Goal: Information Seeking & Learning: Learn about a topic

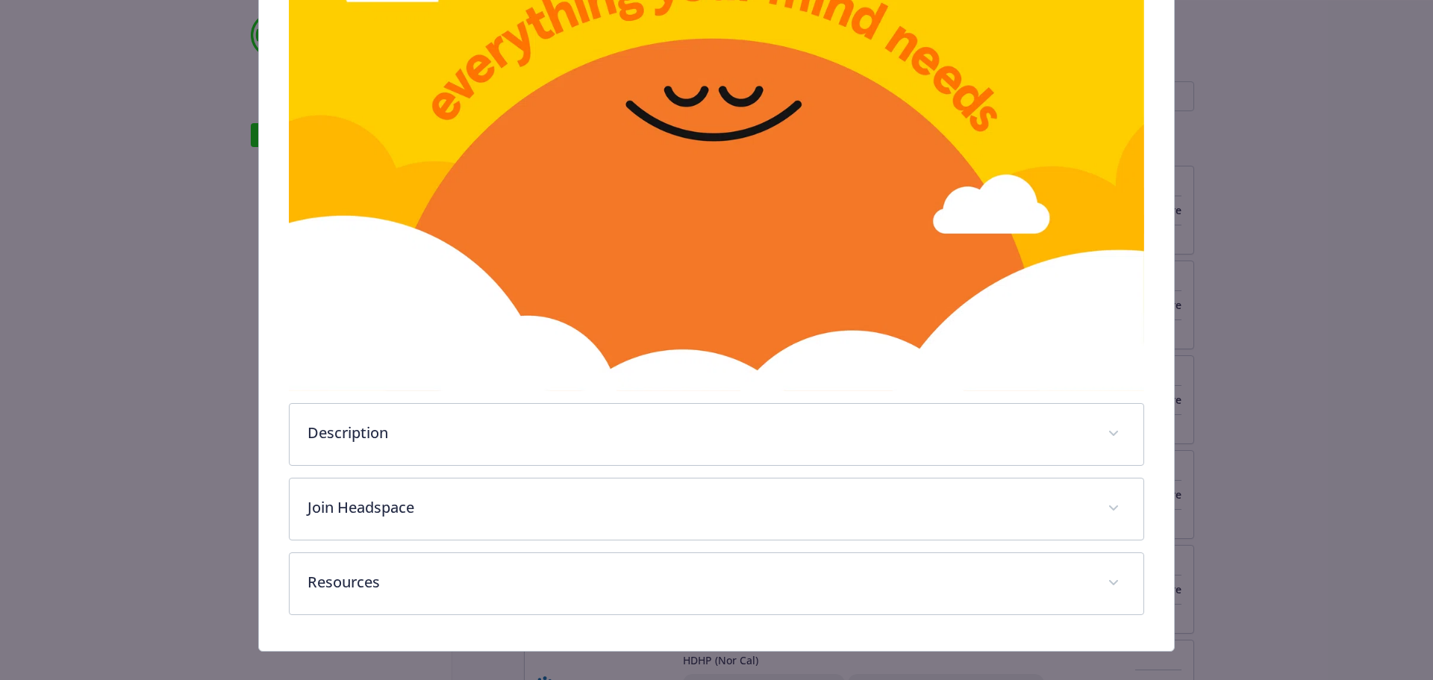
scroll to position [360, 0]
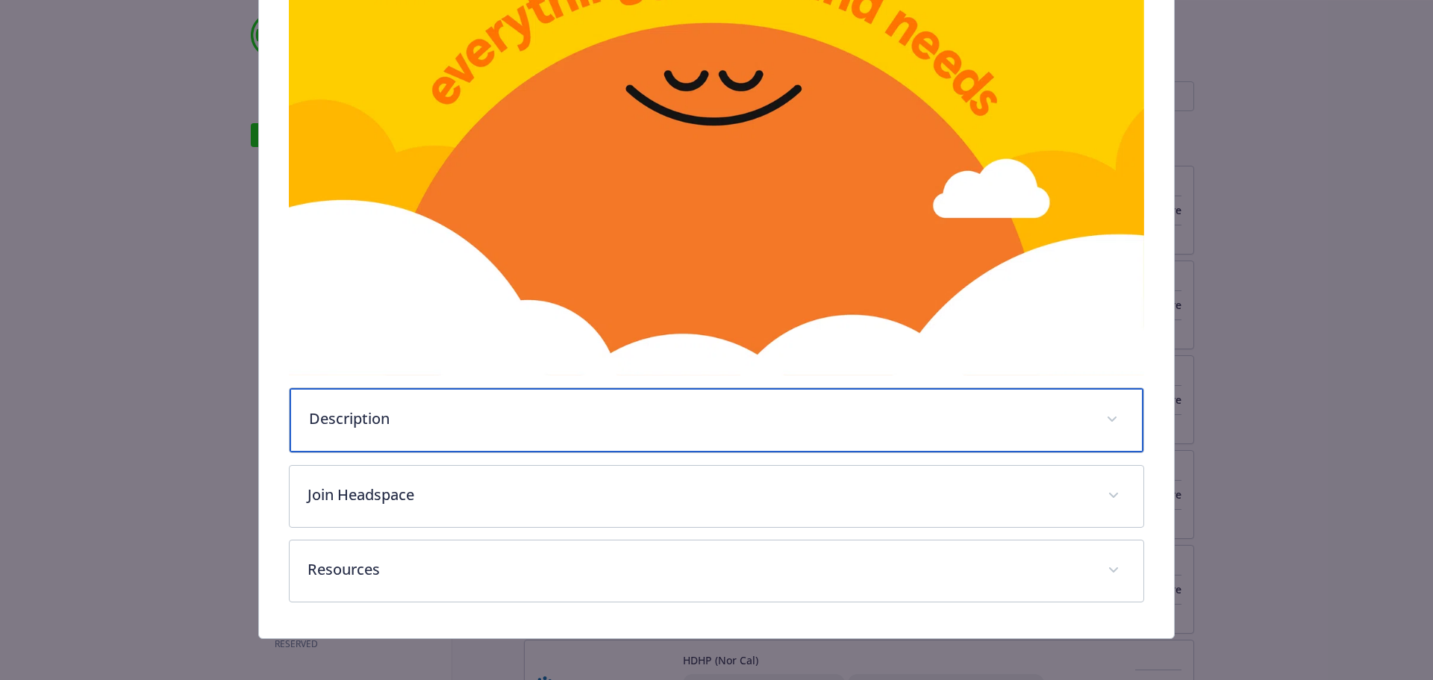
click at [348, 424] on p "Description" at bounding box center [699, 419] width 780 height 22
click at [353, 425] on p "Description" at bounding box center [699, 419] width 780 height 22
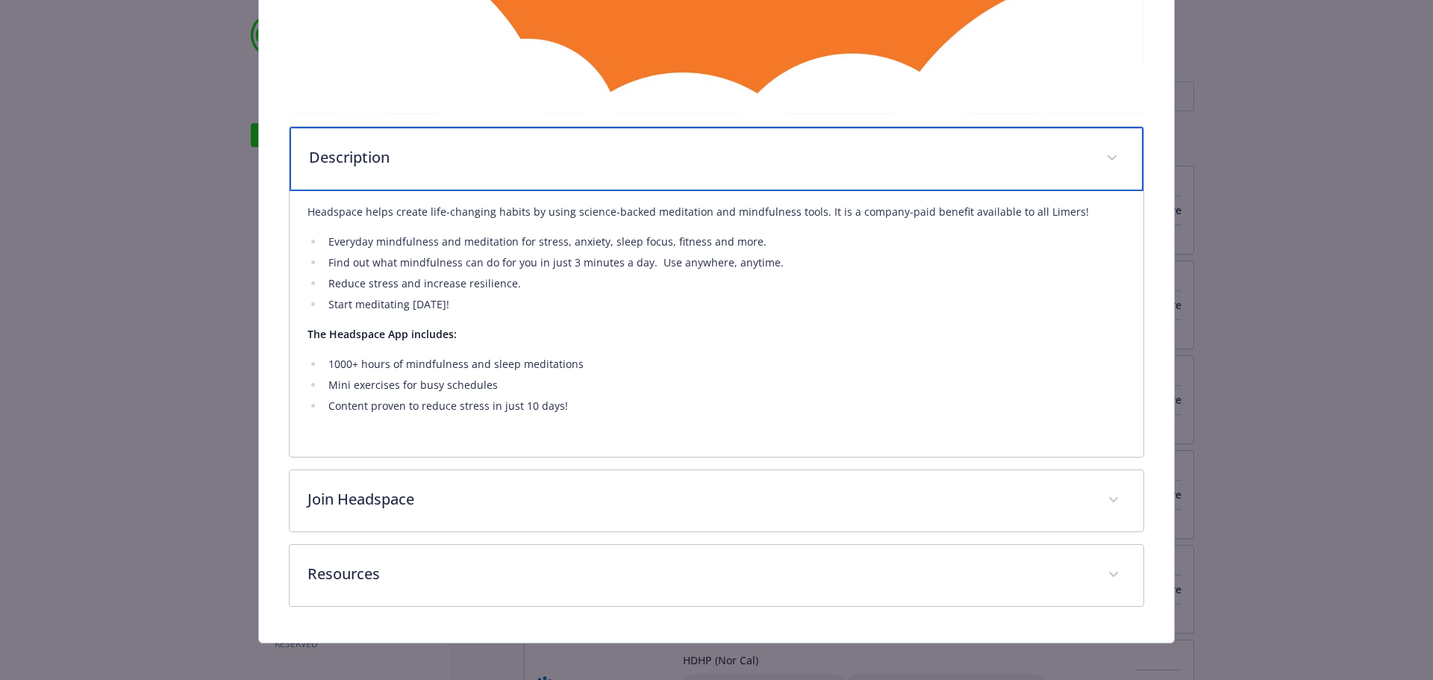
scroll to position [629, 0]
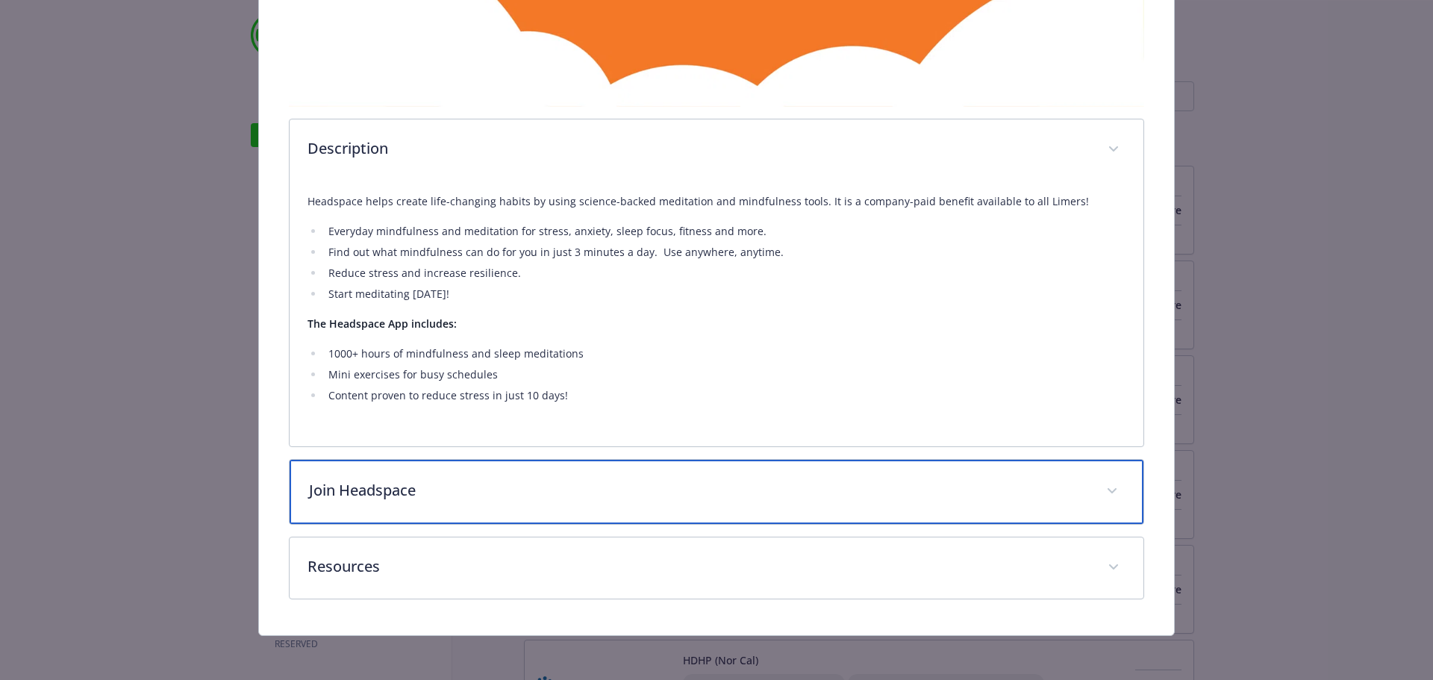
click at [522, 486] on p "Join Headspace" at bounding box center [699, 490] width 780 height 22
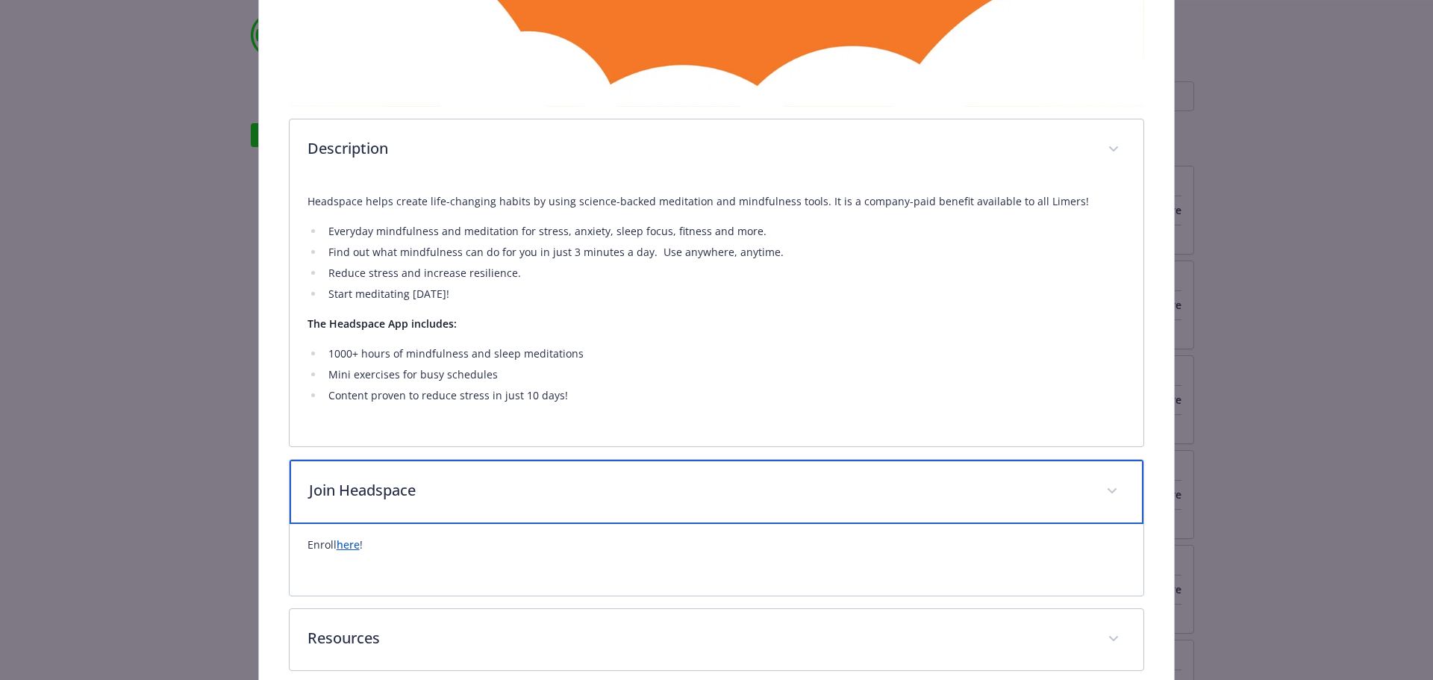
scroll to position [701, 0]
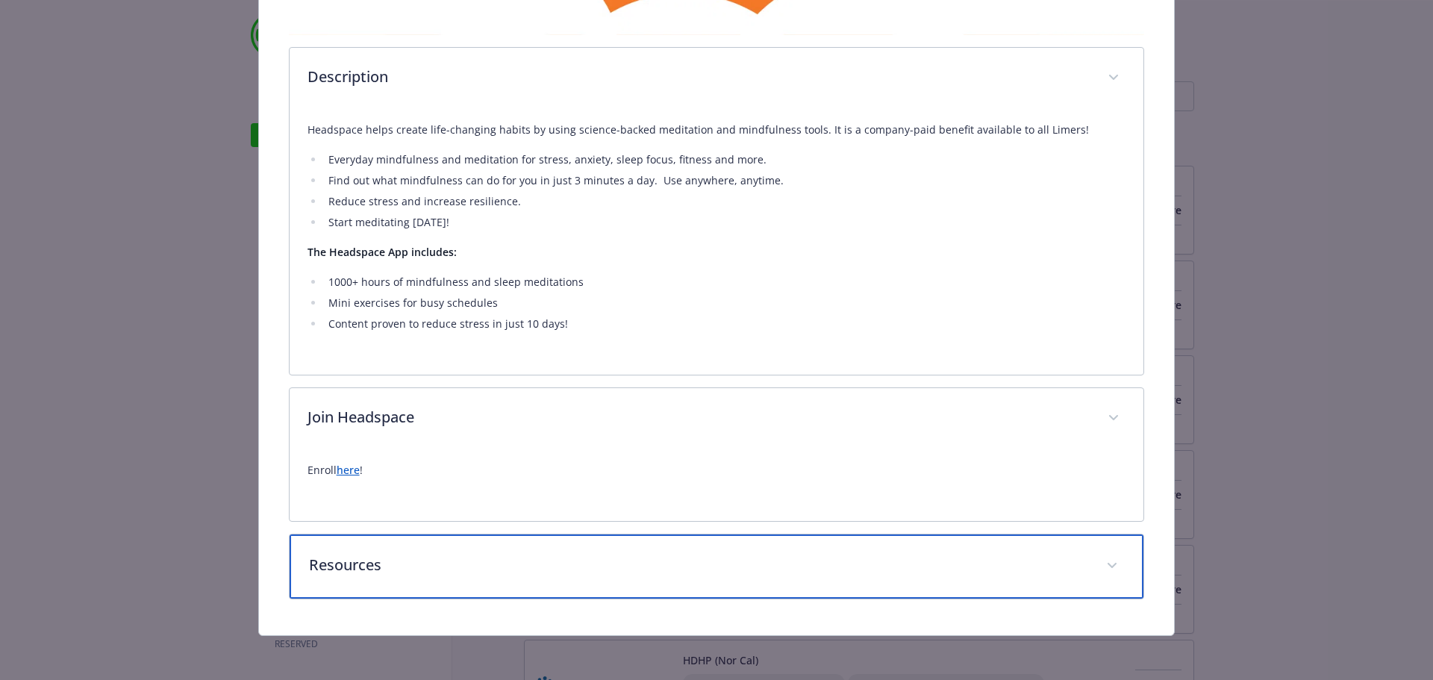
click at [388, 567] on p "Resources" at bounding box center [699, 565] width 780 height 22
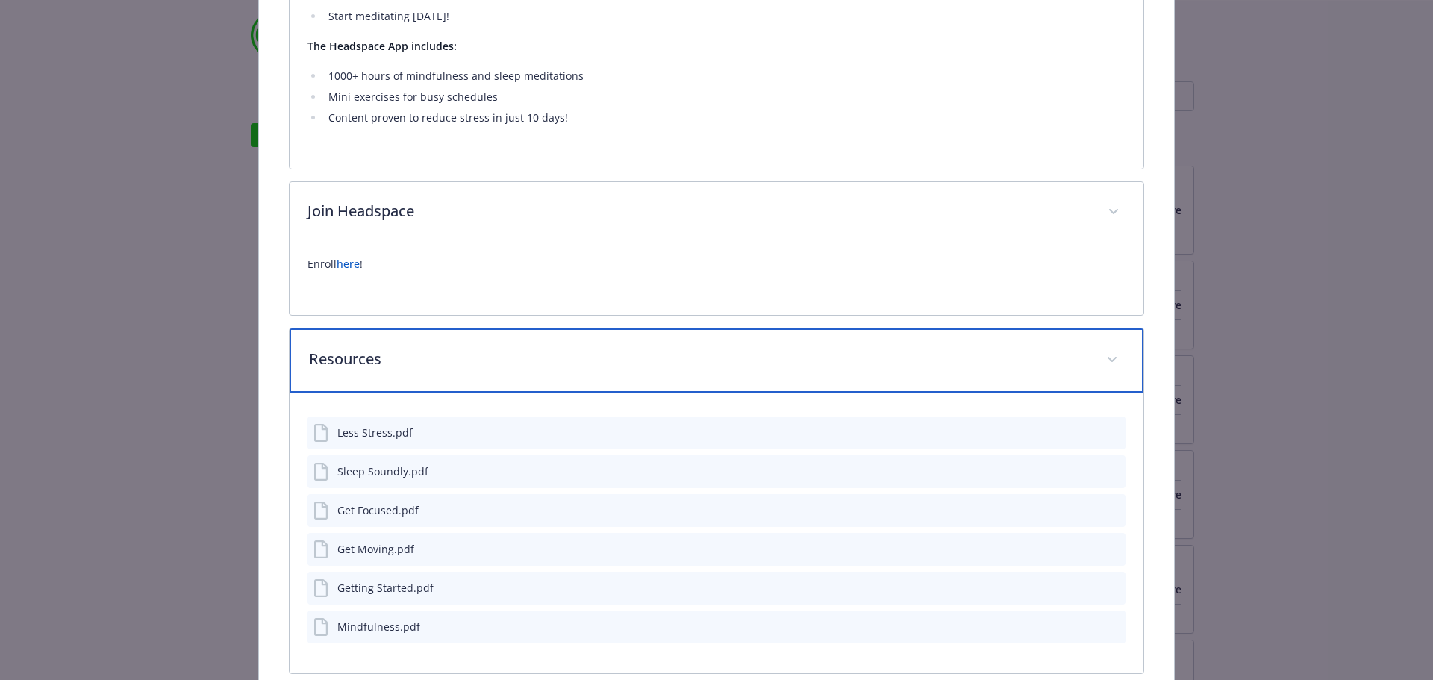
scroll to position [925, 0]
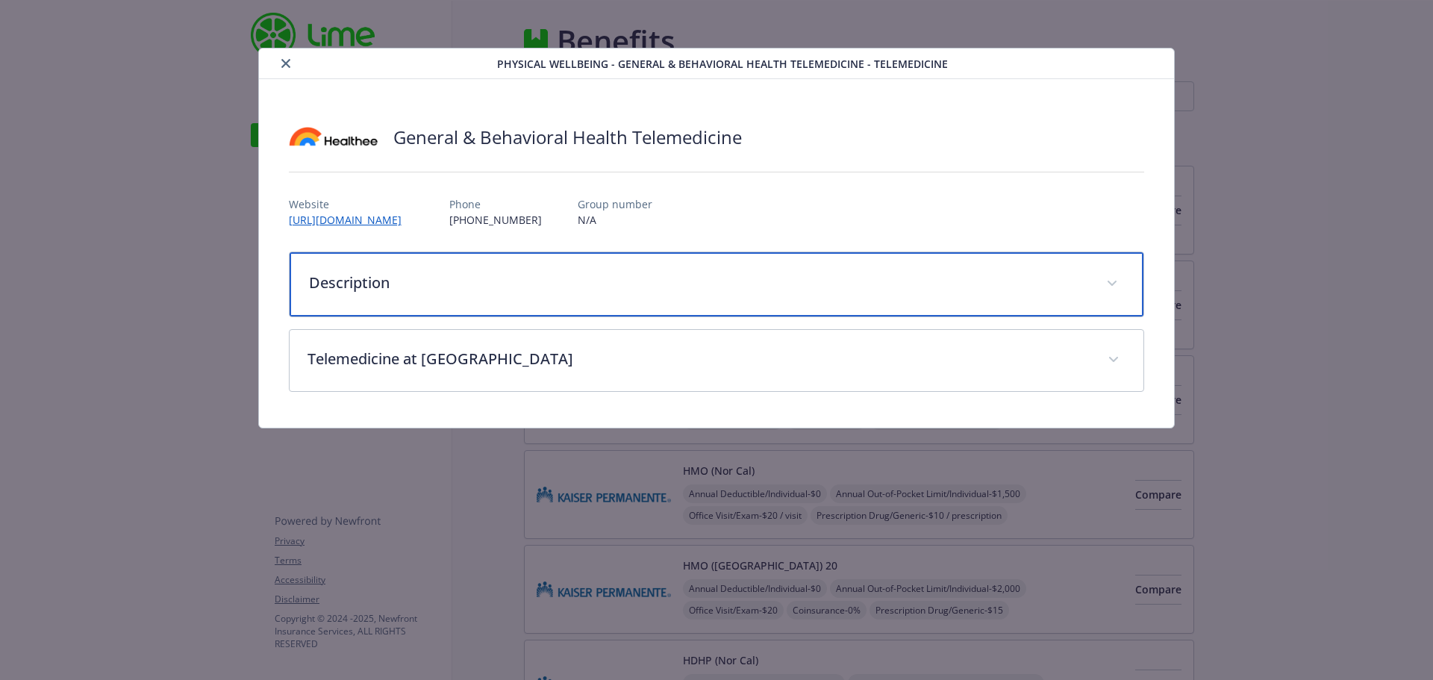
click at [396, 276] on p "Description" at bounding box center [699, 283] width 780 height 22
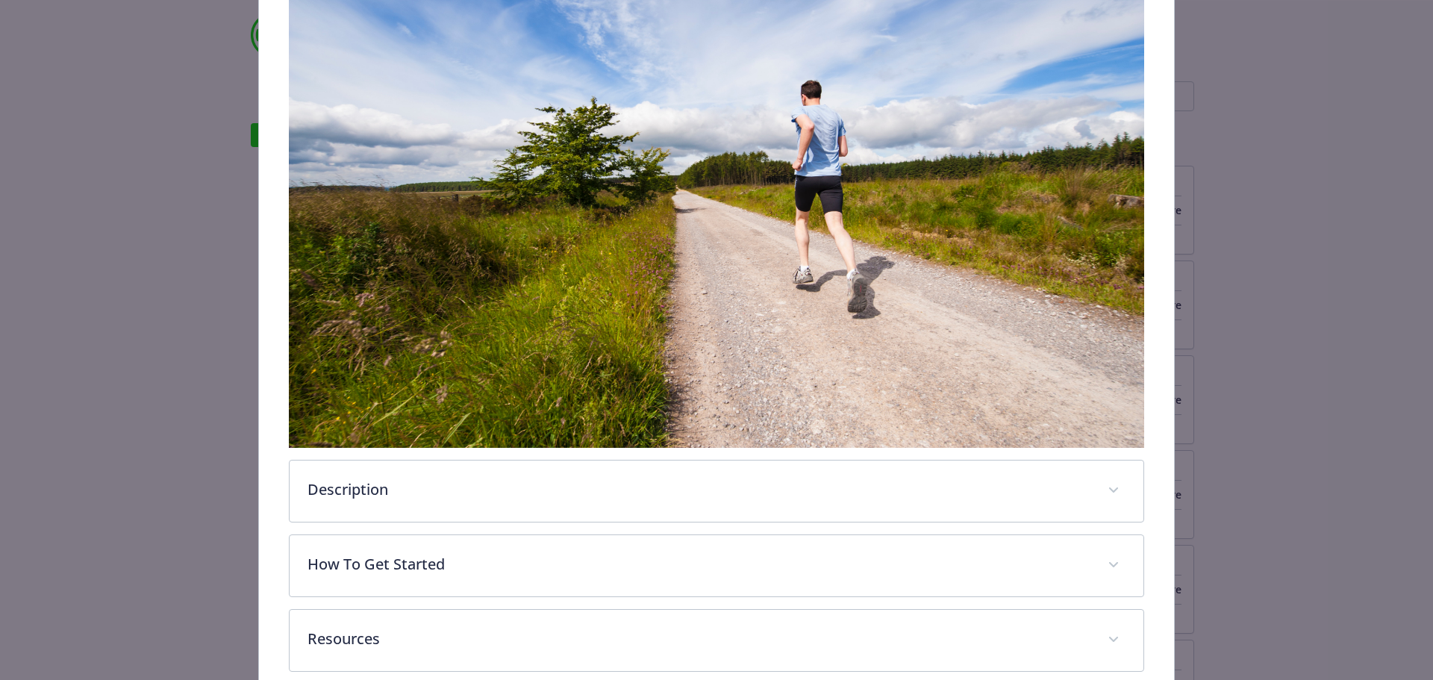
scroll to position [445, 0]
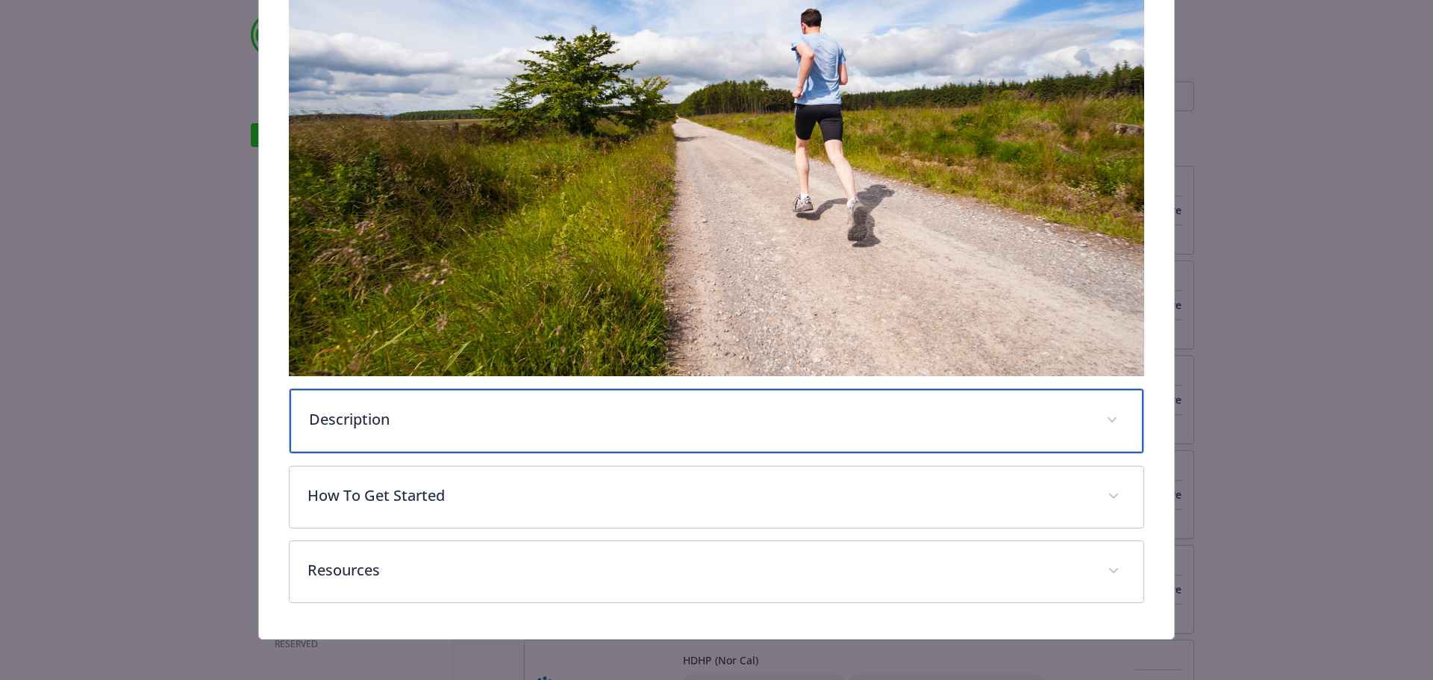
click at [435, 393] on div "Description" at bounding box center [717, 421] width 855 height 64
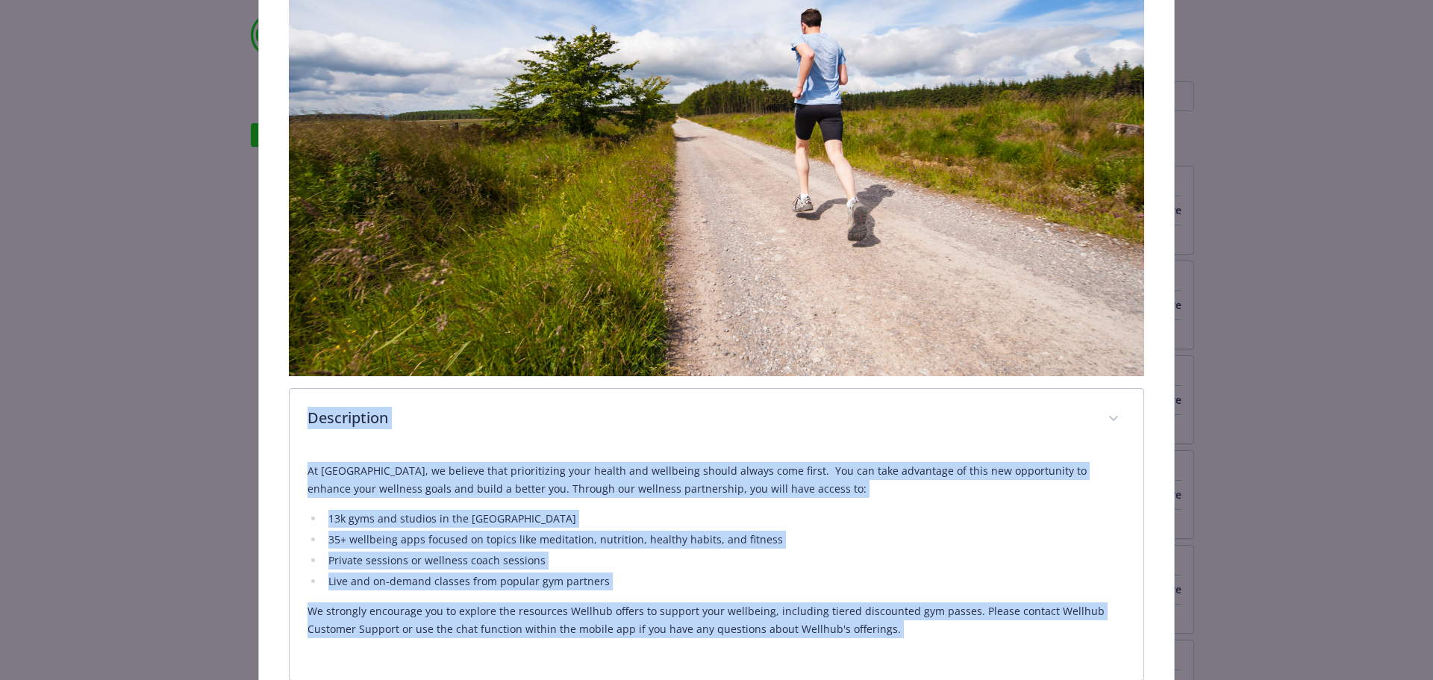
click at [632, 495] on div "At [GEOGRAPHIC_DATA], we believe that prioritizing your health and wellbeing sh…" at bounding box center [717, 550] width 819 height 176
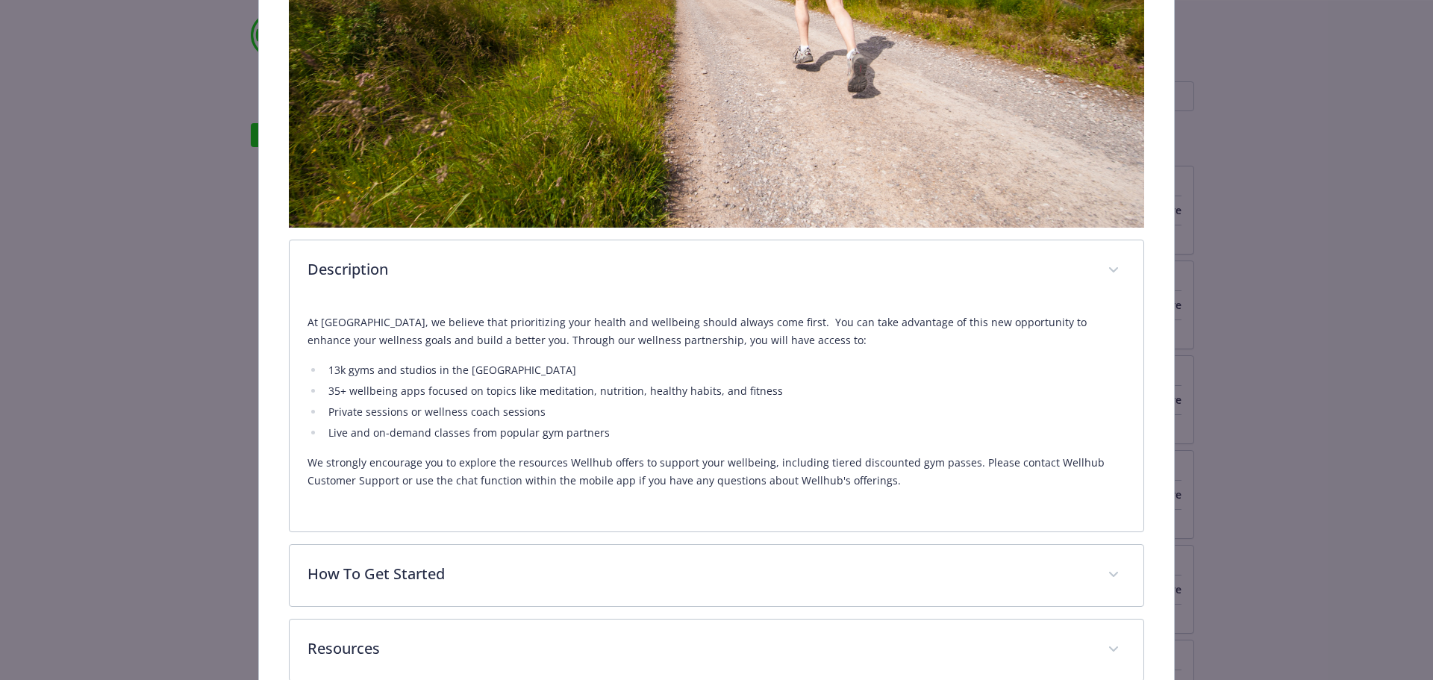
scroll to position [594, 0]
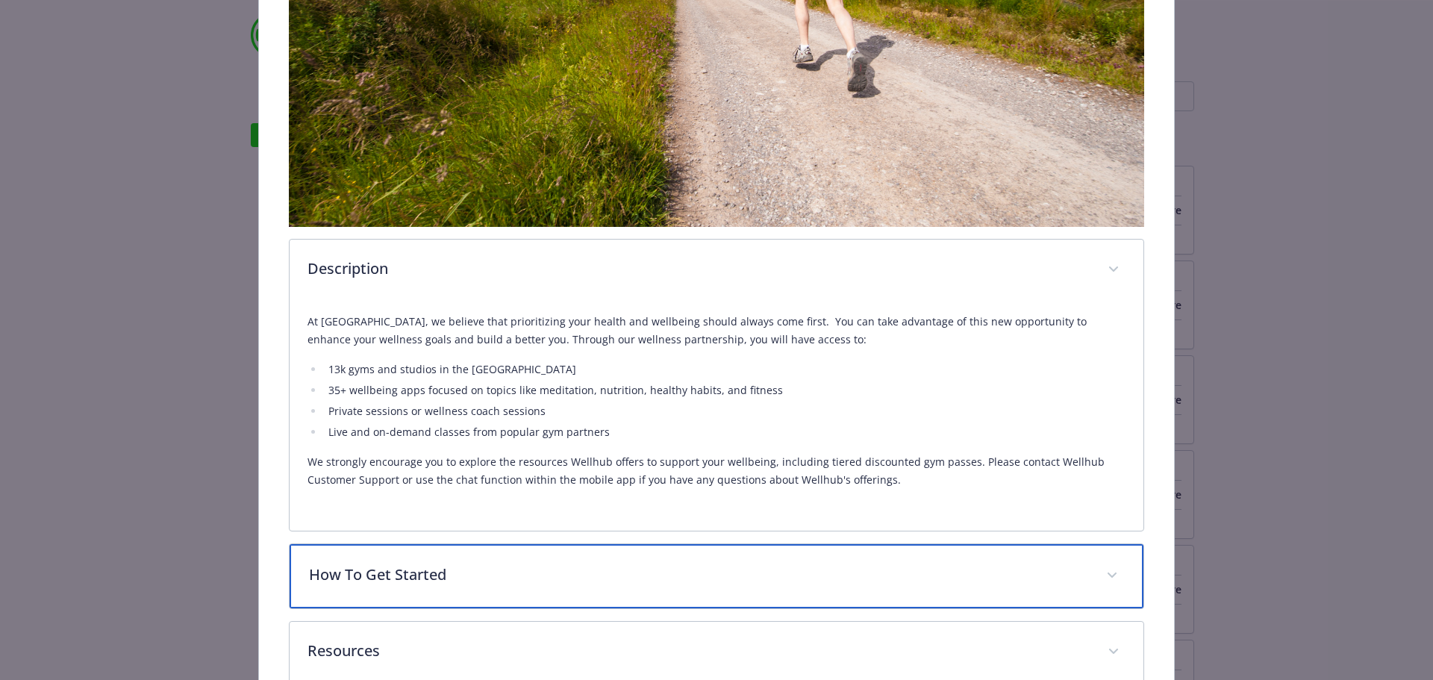
click at [364, 564] on p "How To Get Started" at bounding box center [699, 575] width 780 height 22
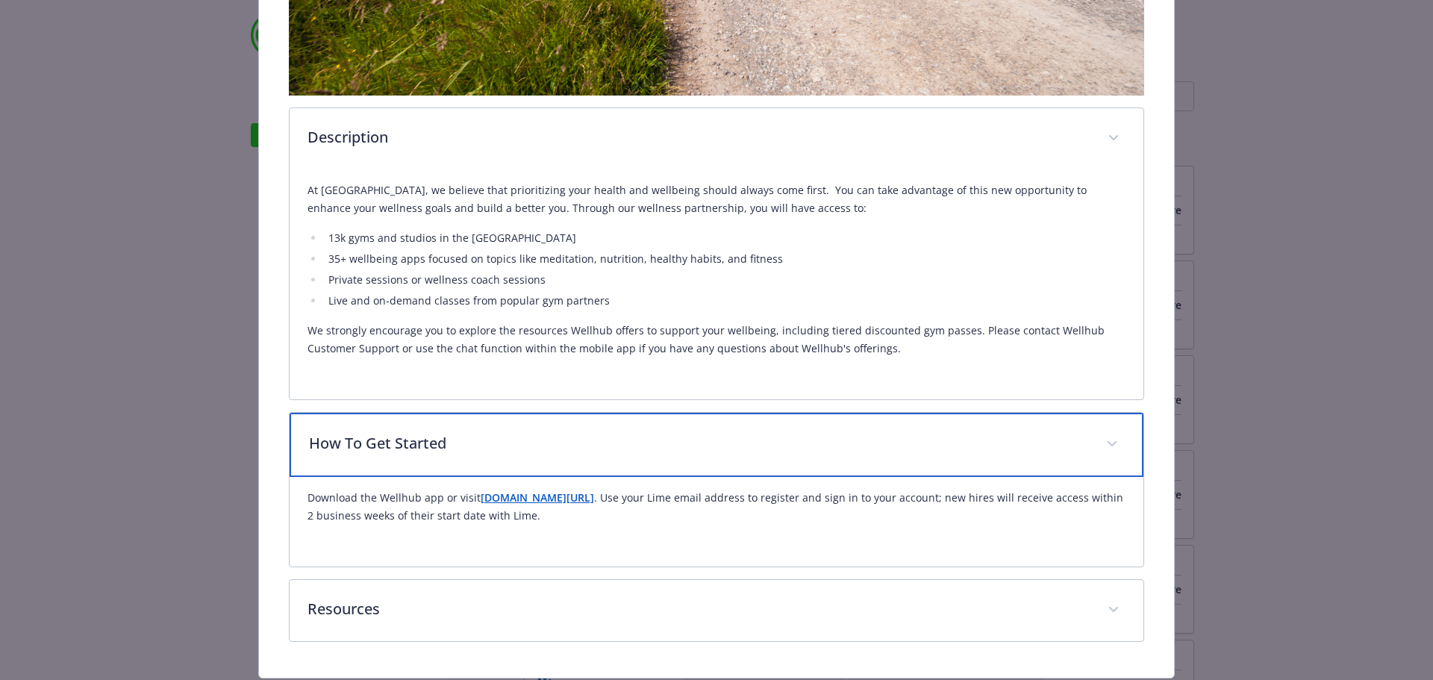
scroll to position [767, 0]
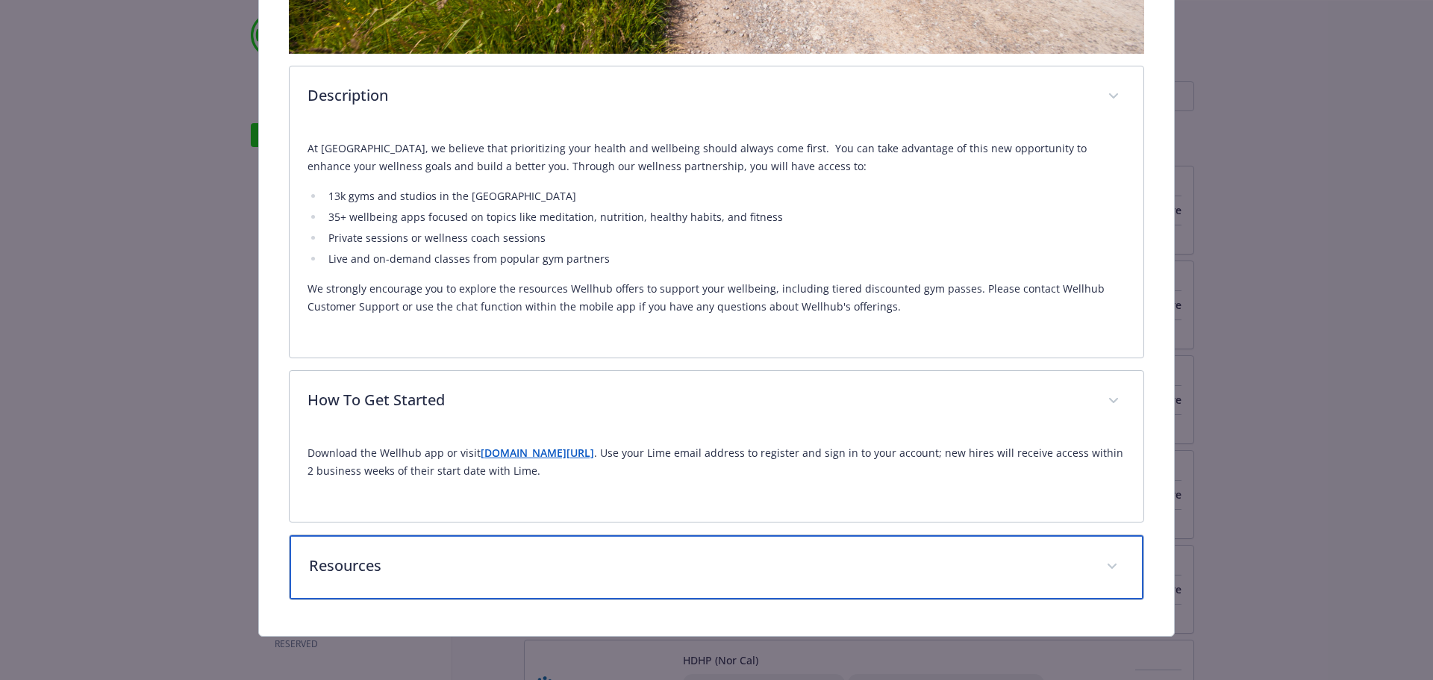
click at [416, 568] on p "Resources" at bounding box center [699, 566] width 780 height 22
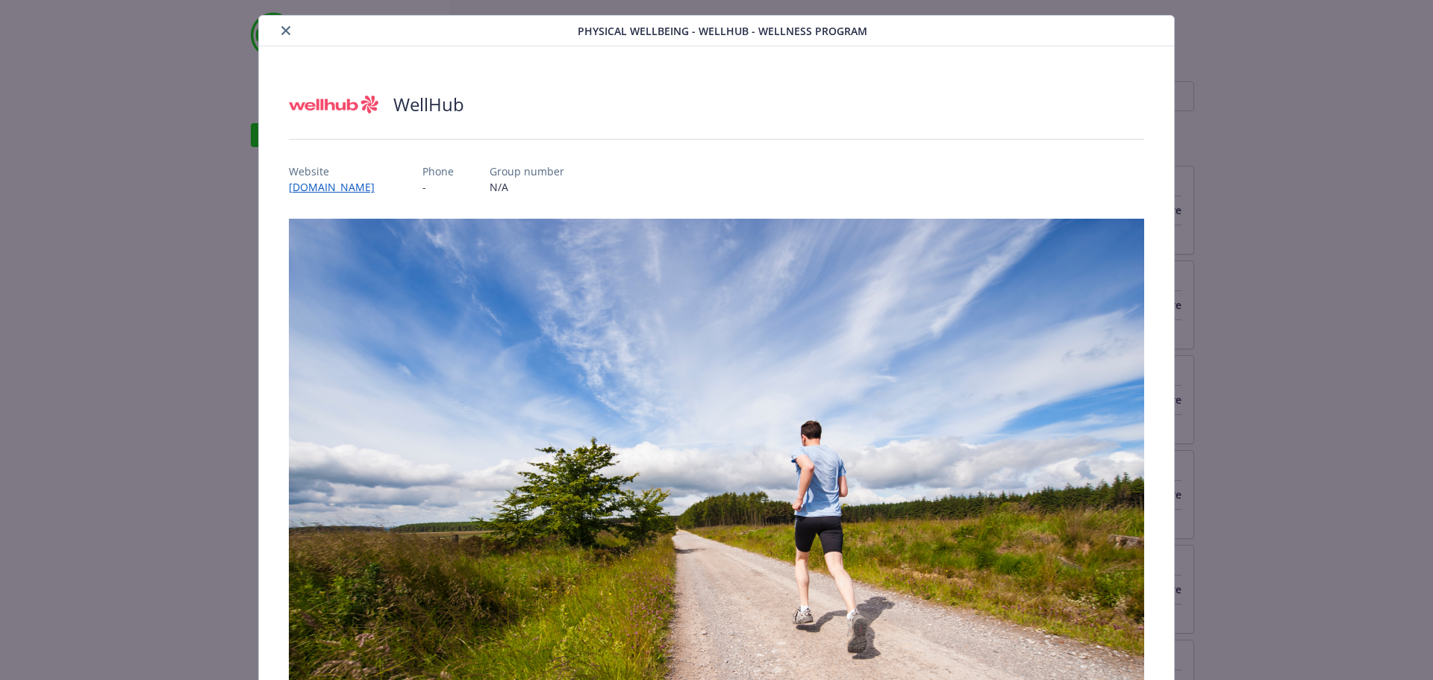
scroll to position [0, 0]
